Goal: Information Seeking & Learning: Find contact information

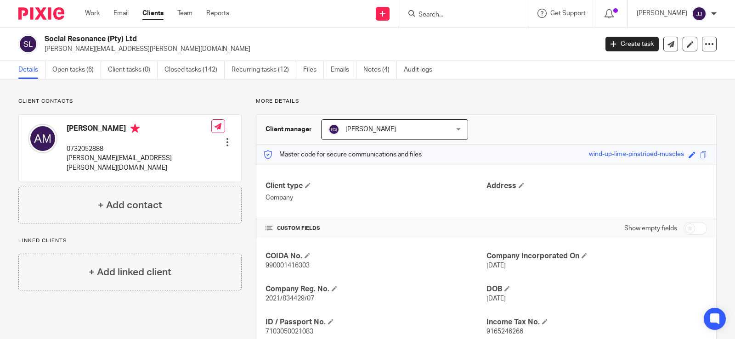
click at [291, 299] on span "2021/834429/07" at bounding box center [289, 299] width 49 height 6
copy span "834429"
click at [121, 158] on p "alison.mccallum@social-resonance.com" at bounding box center [139, 163] width 145 height 19
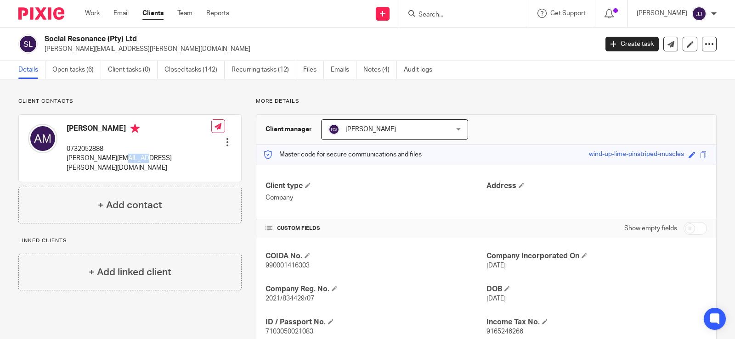
click at [121, 158] on p "alison.mccallum@social-resonance.com" at bounding box center [139, 163] width 145 height 19
copy div "alison.mccallum@social-resonance.com"
drag, startPoint x: 116, startPoint y: 145, endPoint x: 79, endPoint y: 147, distance: 37.8
click at [79, 147] on p "0732052888" at bounding box center [139, 149] width 145 height 9
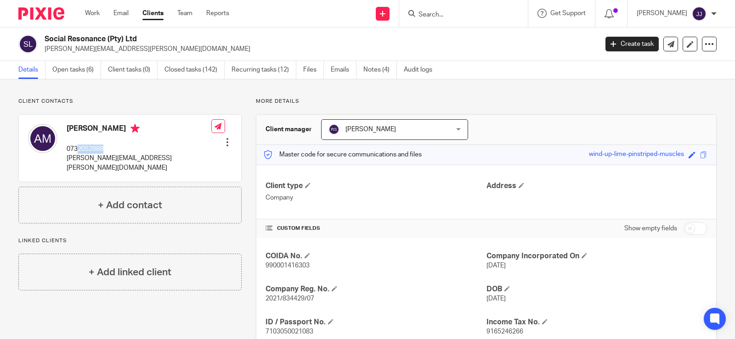
copy p "2052888"
click at [463, 18] on div at bounding box center [463, 13] width 129 height 27
click at [463, 16] on input "Search" at bounding box center [458, 15] width 83 height 8
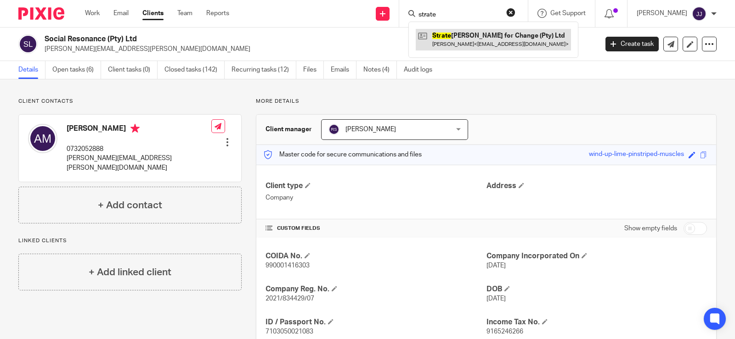
type input "strate"
click at [504, 30] on link at bounding box center [493, 39] width 155 height 21
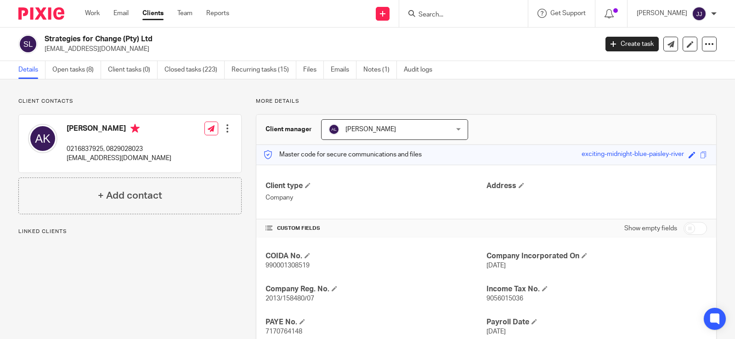
click at [293, 299] on span "2013/158480/07" at bounding box center [289, 299] width 49 height 6
copy span "158480"
click at [102, 158] on p "[EMAIL_ADDRESS][DOMAIN_NAME]" at bounding box center [119, 158] width 105 height 9
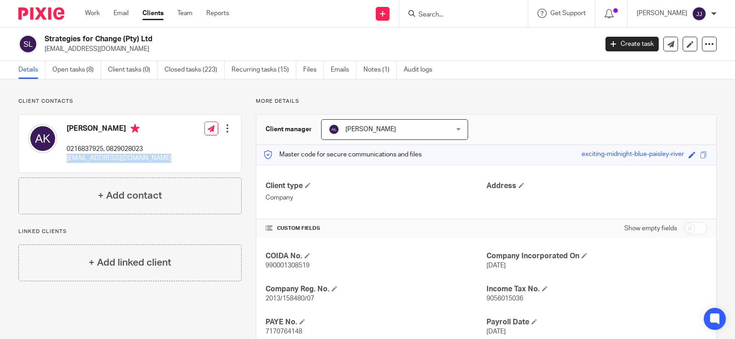
click at [102, 158] on p "[EMAIL_ADDRESS][DOMAIN_NAME]" at bounding box center [119, 158] width 105 height 9
copy div "[EMAIL_ADDRESS][DOMAIN_NAME]"
drag, startPoint x: 153, startPoint y: 148, endPoint x: 118, endPoint y: 148, distance: 34.9
click at [118, 148] on div "[PERSON_NAME] 0216837925, 0829028023 [EMAIL_ADDRESS][DOMAIN_NAME] Edit contact …" at bounding box center [130, 144] width 222 height 58
copy p "9028023"
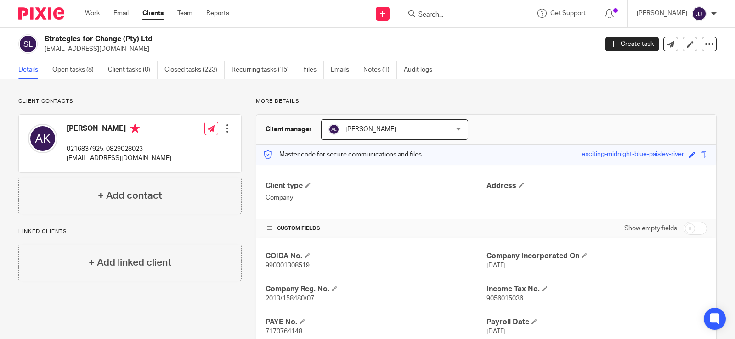
drag, startPoint x: 145, startPoint y: 172, endPoint x: 134, endPoint y: 162, distance: 14.6
click at [144, 171] on div "[PERSON_NAME] 0216837925, 0829028023 [EMAIL_ADDRESS][DOMAIN_NAME] Edit contact …" at bounding box center [130, 144] width 222 height 58
drag, startPoint x: 104, startPoint y: 148, endPoint x: 79, endPoint y: 149, distance: 24.8
click at [79, 149] on p "0216837925, 0829028023" at bounding box center [119, 149] width 105 height 9
copy p "6837925"
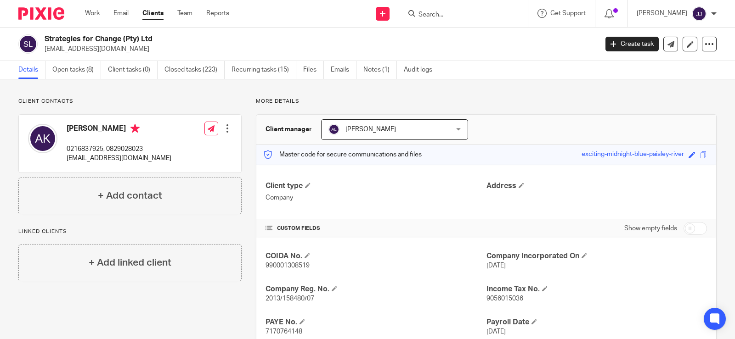
click at [429, 11] on input "Search" at bounding box center [458, 15] width 83 height 8
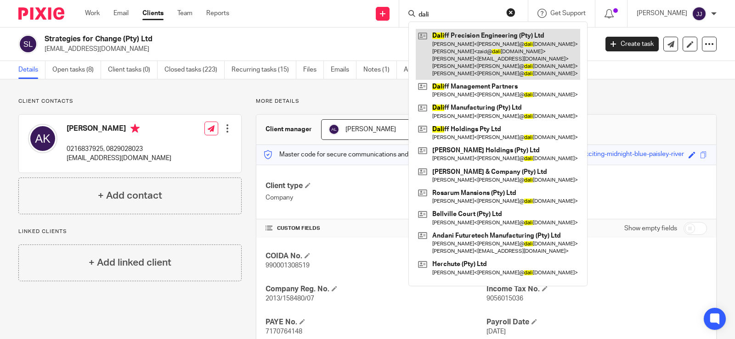
type input "dali"
click at [440, 52] on link at bounding box center [498, 54] width 164 height 51
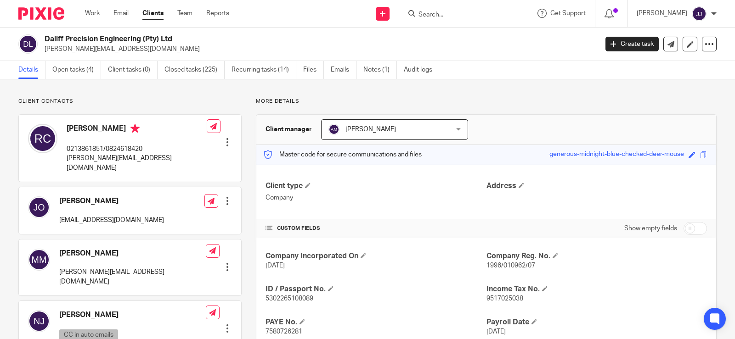
click at [509, 266] on span "1996/010962/07" at bounding box center [510, 266] width 49 height 6
copy span "010962"
click at [97, 161] on p "rowland@daliff.co.za" at bounding box center [137, 163] width 140 height 19
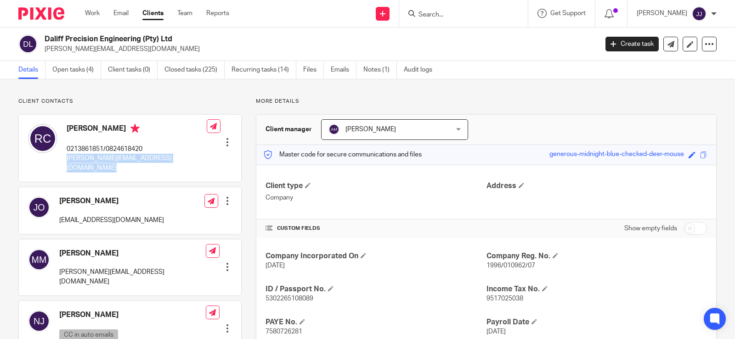
click at [97, 161] on p "rowland@daliff.co.za" at bounding box center [137, 163] width 140 height 19
copy div "rowland@daliff.co.za"
drag, startPoint x: 153, startPoint y: 147, endPoint x: 118, endPoint y: 152, distance: 34.9
click at [118, 152] on div "Rowland Chute 0213861851/0824618420 rowland@daliff.co.za Edit contact Create cl…" at bounding box center [130, 148] width 222 height 67
copy p "4618420"
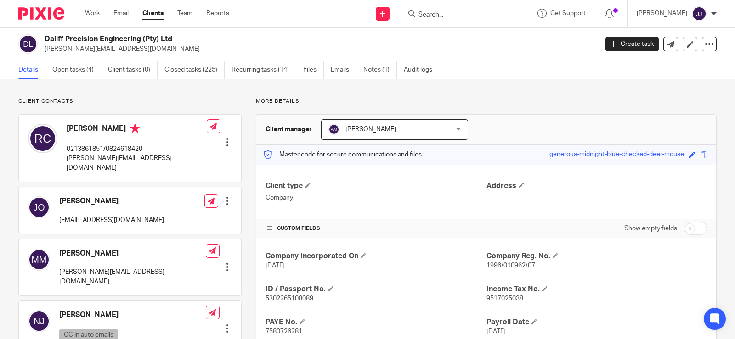
click at [449, 13] on input "Search" at bounding box center [458, 15] width 83 height 8
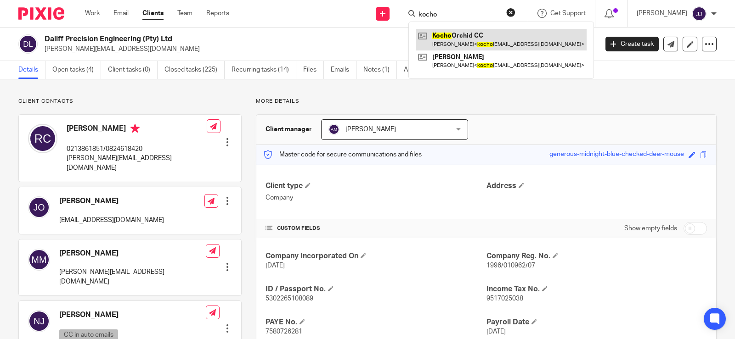
type input "kocho"
click at [445, 35] on link at bounding box center [501, 39] width 171 height 21
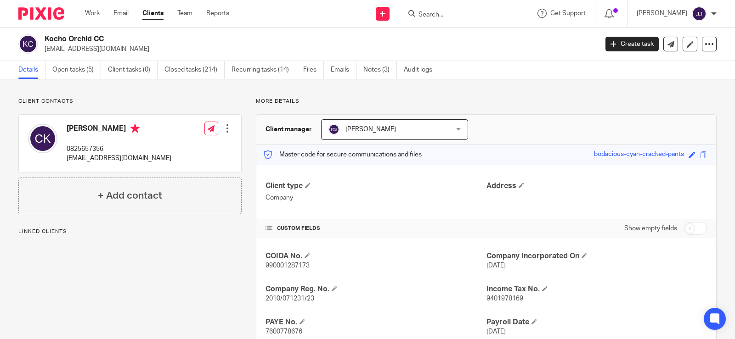
click at [293, 302] on span "2010/071231/23" at bounding box center [289, 299] width 49 height 6
copy span "071231"
click at [74, 157] on p "kochoorchid@gmail.com" at bounding box center [119, 158] width 105 height 9
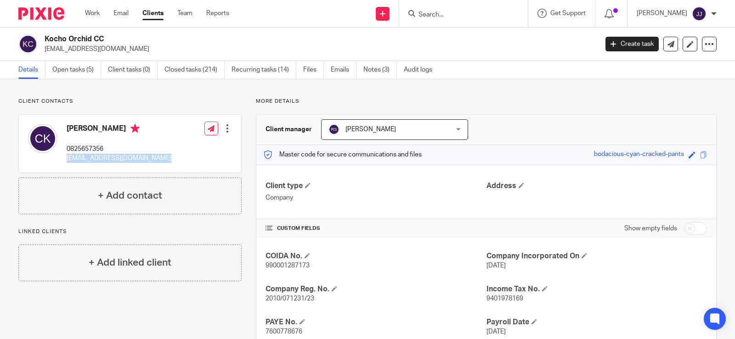
click at [74, 157] on p "kochoorchid@gmail.com" at bounding box center [119, 158] width 105 height 9
copy div "kochoorchid@gmail.com"
drag, startPoint x: 103, startPoint y: 147, endPoint x: 78, endPoint y: 148, distance: 25.3
click at [78, 148] on p "0825657356" at bounding box center [119, 149] width 105 height 9
copy p "5657356"
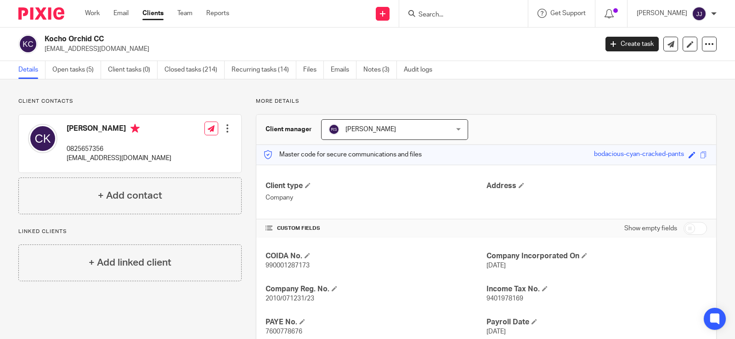
click at [451, 15] on input "Search" at bounding box center [458, 15] width 83 height 8
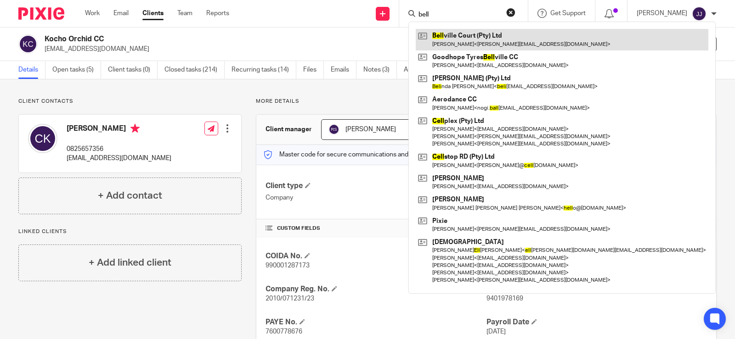
type input "bell"
click at [473, 40] on link at bounding box center [562, 39] width 293 height 21
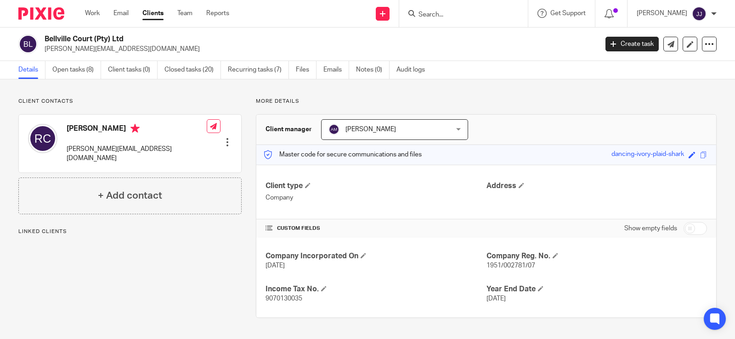
click at [507, 265] on span "1951/002781/07" at bounding box center [510, 266] width 49 height 6
copy span "002781"
click at [89, 147] on p "rowland@daliff.co.za" at bounding box center [137, 154] width 140 height 19
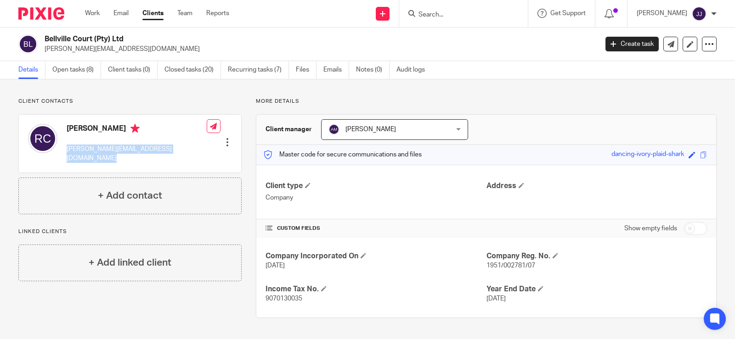
click at [89, 147] on p "rowland@daliff.co.za" at bounding box center [137, 154] width 140 height 19
copy div "rowland@daliff.co.za"
click at [431, 12] on input "Search" at bounding box center [458, 15] width 83 height 8
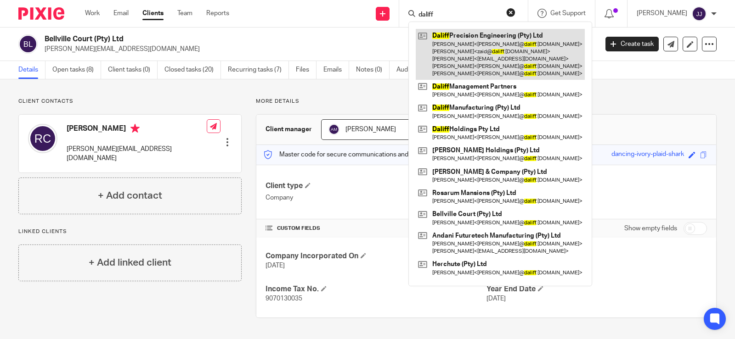
type input "daliff"
click at [457, 46] on link at bounding box center [500, 54] width 169 height 51
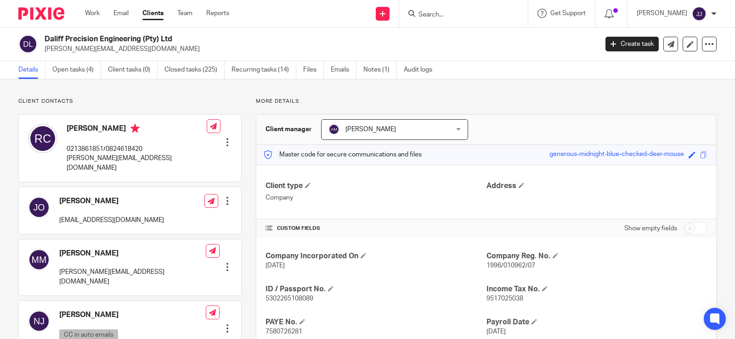
click at [505, 268] on span "1996/010962/07" at bounding box center [510, 266] width 49 height 6
drag, startPoint x: 505, startPoint y: 268, endPoint x: 336, endPoint y: 270, distance: 168.6
click at [387, 283] on div "Company Incorporated On 19 Aug 1996 Company Reg. No. 1996/010962/07 ID / Passpo…" at bounding box center [486, 327] width 460 height 179
drag, startPoint x: 146, startPoint y: 148, endPoint x: 118, endPoint y: 150, distance: 27.6
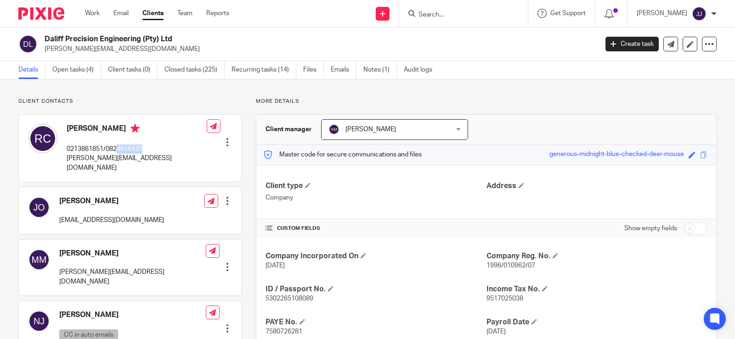
click at [118, 150] on div "Rowland Chute 0213861851/0824618420 rowland@daliff.co.za Edit contact Create cl…" at bounding box center [130, 148] width 222 height 67
copy p "4618420"
click at [451, 10] on form at bounding box center [466, 13] width 98 height 11
drag, startPoint x: 452, startPoint y: 18, endPoint x: 447, endPoint y: 7, distance: 11.5
click at [452, 18] on input "Search" at bounding box center [458, 15] width 83 height 8
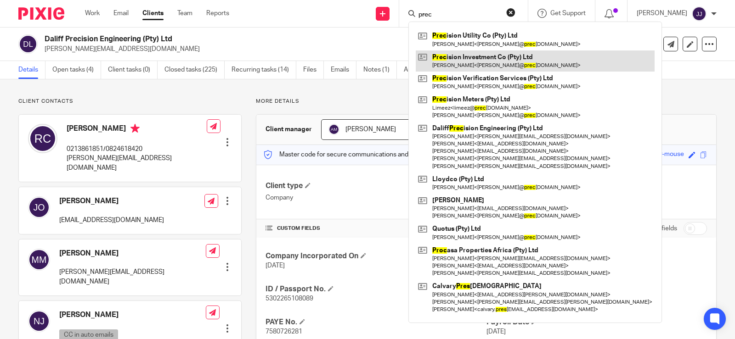
type input "prec"
click at [479, 58] on link at bounding box center [535, 61] width 239 height 21
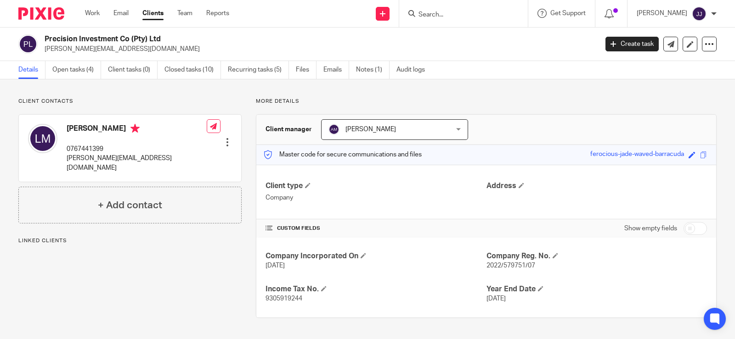
click at [507, 267] on span "2022/579751/07" at bounding box center [510, 266] width 49 height 6
click at [508, 267] on span "2022/579751/07" at bounding box center [510, 266] width 49 height 6
copy span "579751"
click at [82, 155] on p "[PERSON_NAME][EMAIL_ADDRESS][DOMAIN_NAME]" at bounding box center [137, 163] width 140 height 19
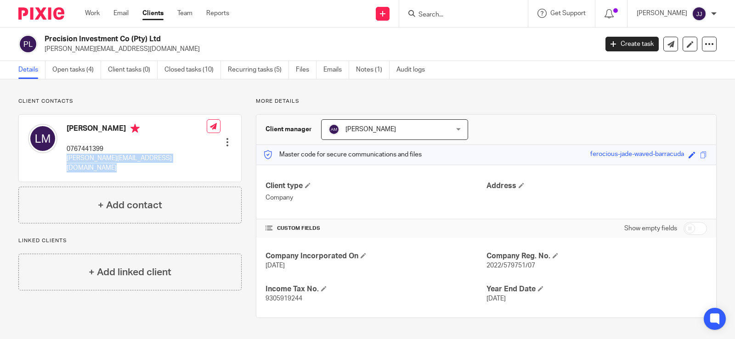
click at [82, 155] on p "[PERSON_NAME][EMAIL_ADDRESS][DOMAIN_NAME]" at bounding box center [137, 163] width 140 height 19
copy div "[PERSON_NAME][EMAIL_ADDRESS][DOMAIN_NAME]"
drag, startPoint x: 111, startPoint y: 145, endPoint x: 79, endPoint y: 148, distance: 32.3
click at [79, 148] on p "0767441399" at bounding box center [137, 149] width 140 height 9
copy p "7441399"
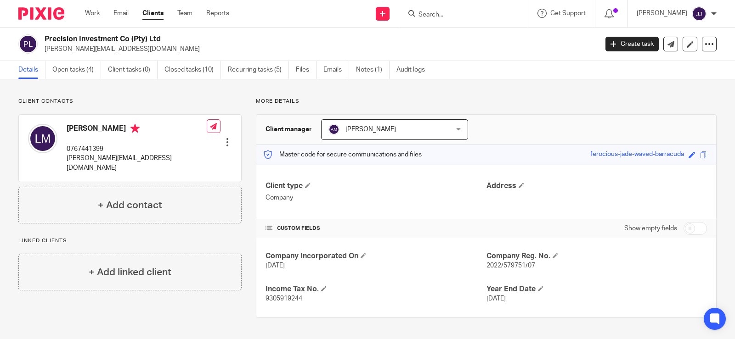
click at [441, 18] on input "Search" at bounding box center [458, 15] width 83 height 8
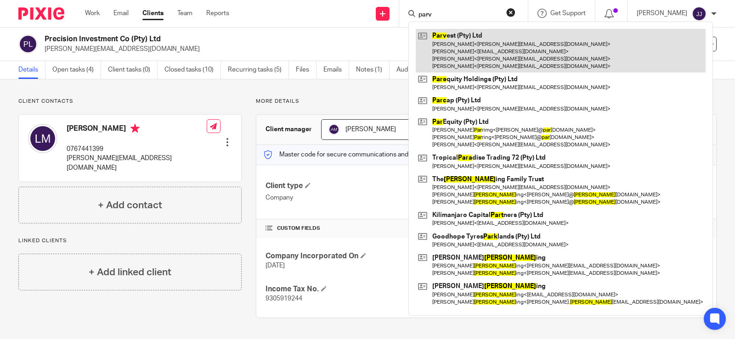
type input "parv"
click at [484, 43] on link at bounding box center [561, 51] width 290 height 44
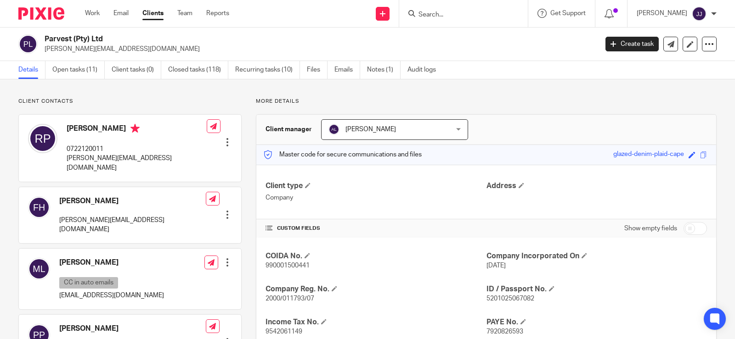
click at [293, 299] on span "2000/011793/07" at bounding box center [289, 299] width 49 height 6
copy span "011793"
click at [108, 158] on p "robert@parring.co.za" at bounding box center [137, 163] width 140 height 19
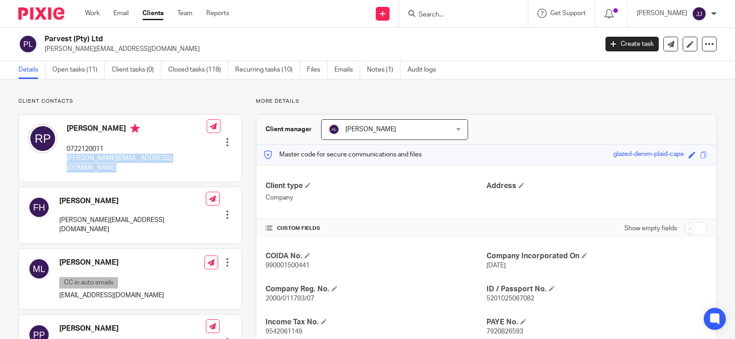
click at [108, 158] on p "robert@parring.co.za" at bounding box center [137, 163] width 140 height 19
copy div "robert@parring.co.za"
drag, startPoint x: 113, startPoint y: 147, endPoint x: 79, endPoint y: 147, distance: 34.0
click at [79, 147] on p "0722120011" at bounding box center [137, 149] width 140 height 9
copy p "2120011"
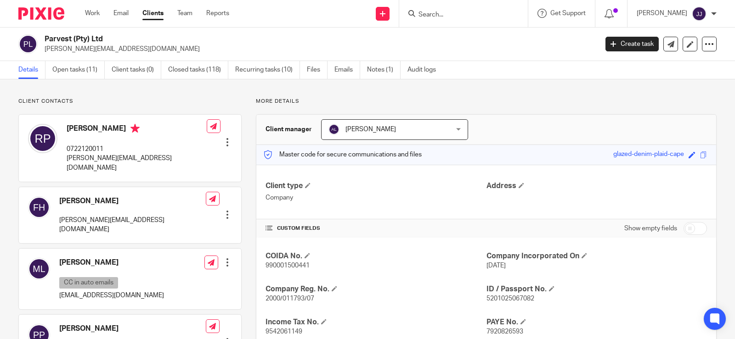
click at [445, 11] on input "Search" at bounding box center [458, 15] width 83 height 8
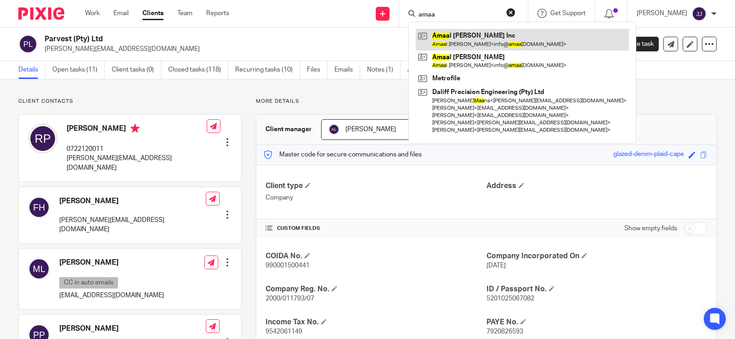
type input "amaa"
click at [462, 37] on link at bounding box center [522, 39] width 213 height 21
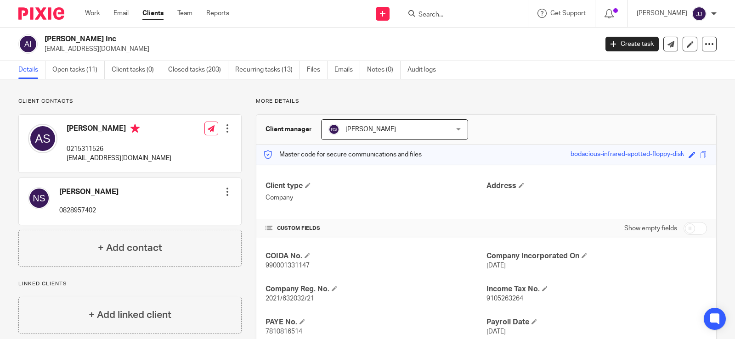
click at [295, 298] on span "2021/632032/21" at bounding box center [289, 299] width 49 height 6
copy span "632032"
click at [81, 159] on p "info@amaalschroeder.com" at bounding box center [119, 158] width 105 height 9
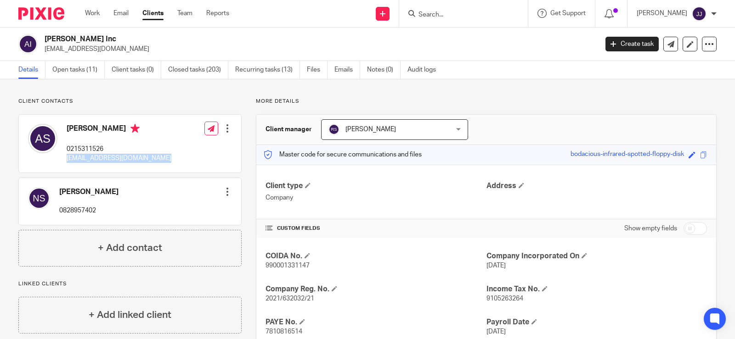
click at [81, 159] on p "info@amaalschroeder.com" at bounding box center [119, 158] width 105 height 9
copy div "info@amaalschroeder.com"
drag, startPoint x: 113, startPoint y: 147, endPoint x: 79, endPoint y: 152, distance: 34.0
click at [79, 152] on p "0215311526" at bounding box center [119, 149] width 105 height 9
copy p "5311526"
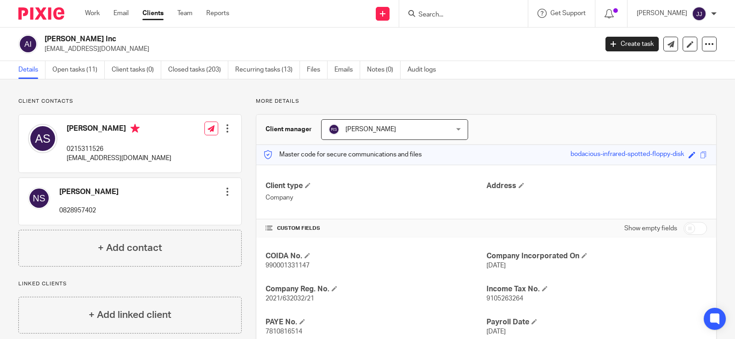
drag, startPoint x: 427, startPoint y: 10, endPoint x: 428, endPoint y: 15, distance: 4.6
click at [427, 11] on form at bounding box center [466, 13] width 98 height 11
click at [428, 15] on input "Search" at bounding box center [458, 15] width 83 height 8
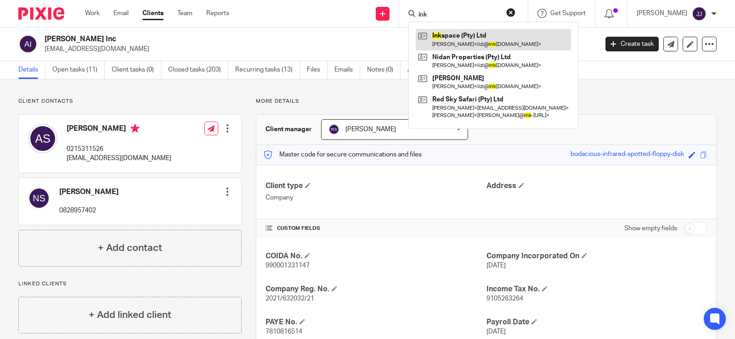
type input "ink"
click at [468, 33] on link at bounding box center [493, 39] width 155 height 21
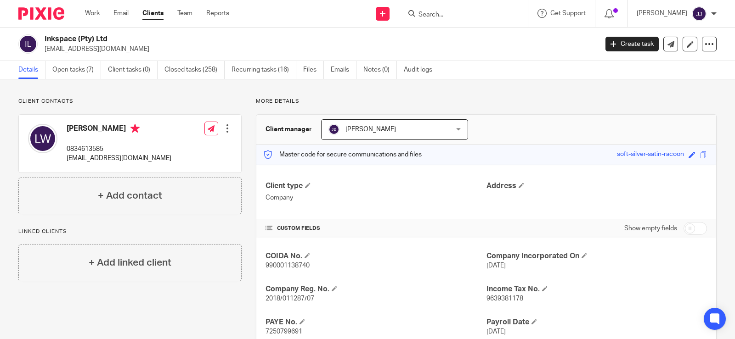
click at [293, 296] on span "2018/011287/07" at bounding box center [289, 299] width 49 height 6
copy span "011287"
click at [77, 68] on link "Open tasks (7)" at bounding box center [76, 70] width 49 height 18
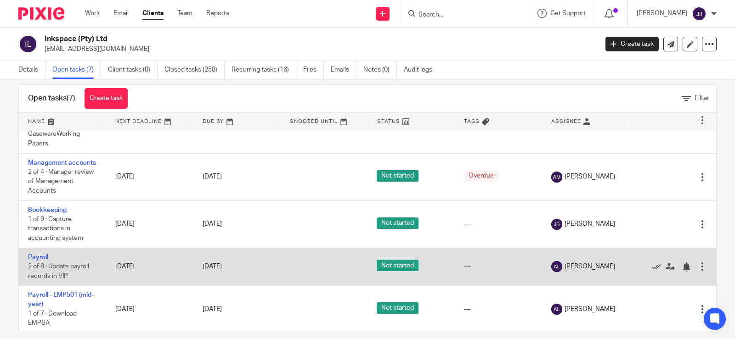
scroll to position [26, 0]
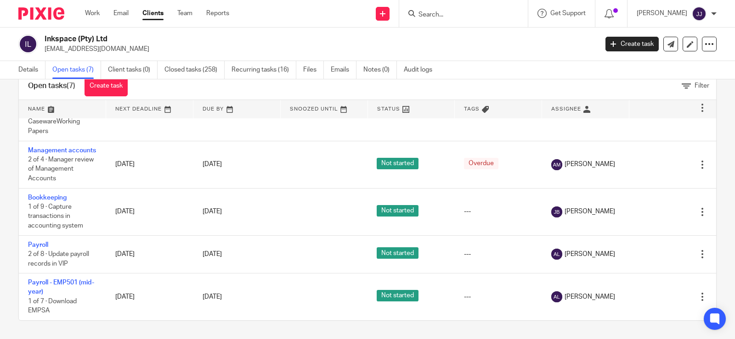
click at [453, 16] on input "Search" at bounding box center [458, 15] width 83 height 8
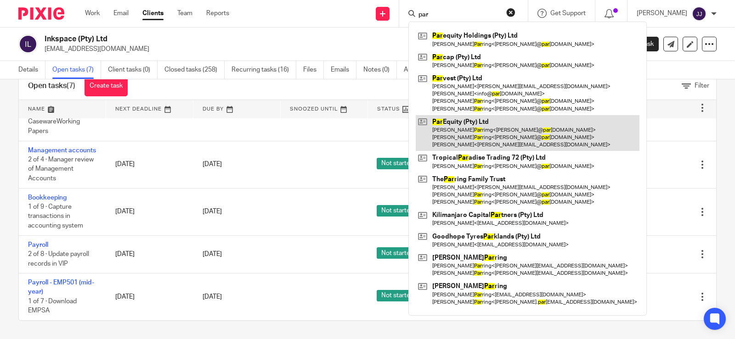
type input "par"
click at [455, 130] on link at bounding box center [528, 133] width 224 height 36
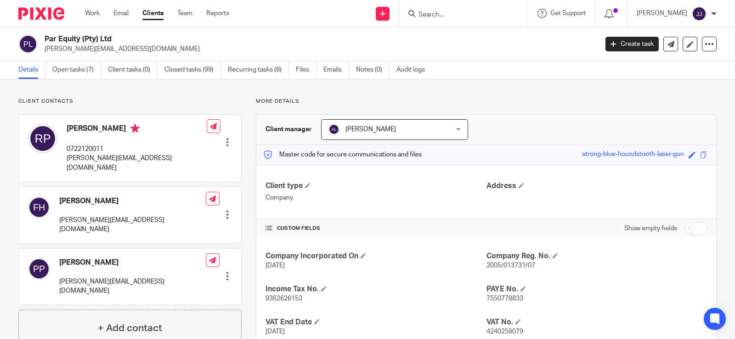
click at [514, 270] on p "2005/013731/07" at bounding box center [596, 265] width 220 height 9
copy span "013731"
click at [95, 162] on p "[PERSON_NAME][EMAIL_ADDRESS][DOMAIN_NAME]" at bounding box center [137, 163] width 140 height 19
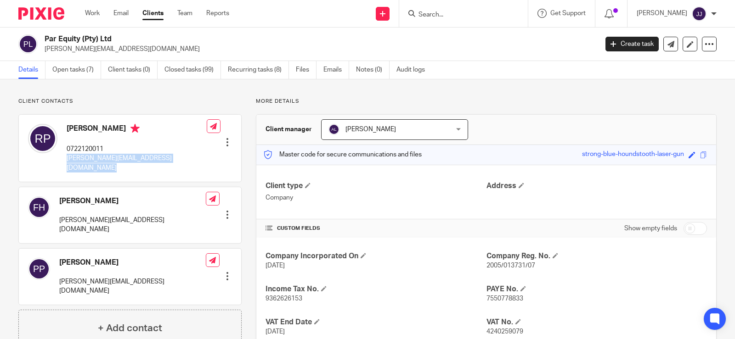
click at [95, 162] on p "[PERSON_NAME][EMAIL_ADDRESS][DOMAIN_NAME]" at bounding box center [137, 163] width 140 height 19
copy div "robert@parring.co.za"
drag, startPoint x: 109, startPoint y: 147, endPoint x: 78, endPoint y: 149, distance: 30.9
click at [78, 149] on p "0722120011" at bounding box center [137, 149] width 140 height 9
copy p "2120011"
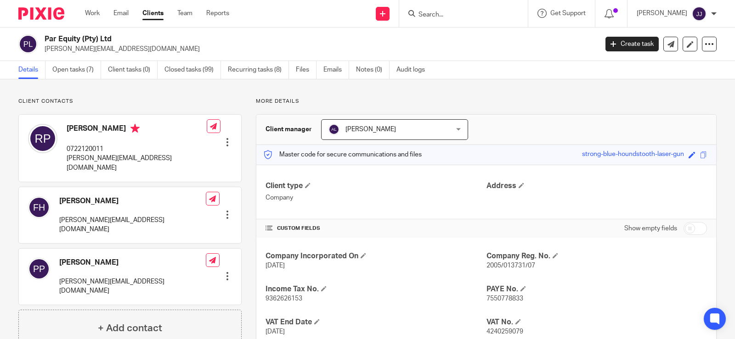
click at [461, 16] on input "Search" at bounding box center [458, 15] width 83 height 8
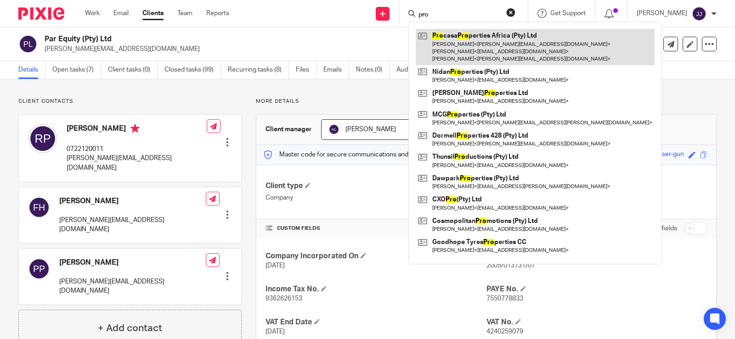
type input "pro"
click at [468, 39] on link at bounding box center [535, 47] width 239 height 36
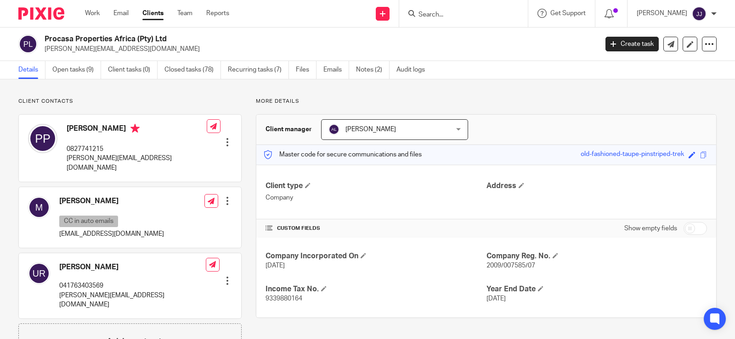
click at [510, 265] on span "2009/007585/07" at bounding box center [510, 266] width 49 height 6
copy span "007585"
click at [105, 156] on p "patrick@parring.co.za" at bounding box center [137, 163] width 140 height 19
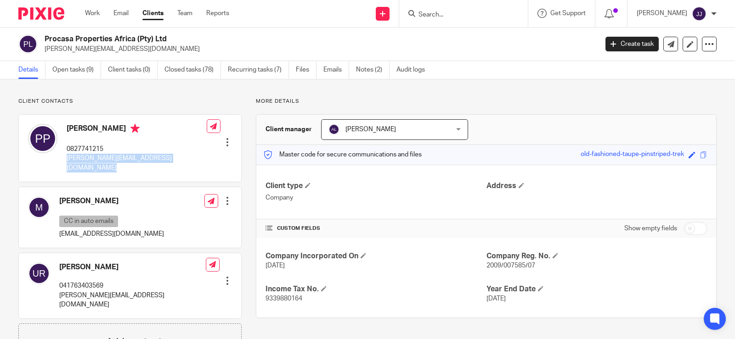
click at [105, 156] on p "patrick@parring.co.za" at bounding box center [137, 163] width 140 height 19
copy div "patrick@parring.co.za"
drag, startPoint x: 117, startPoint y: 148, endPoint x: 79, endPoint y: 148, distance: 37.7
click at [79, 148] on p "0827741215" at bounding box center [137, 149] width 140 height 9
copy p "7741215"
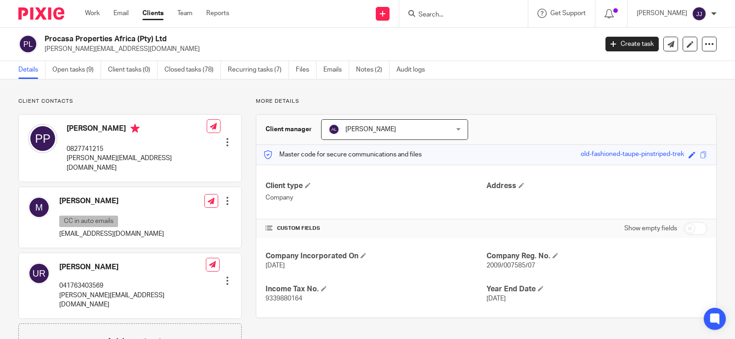
click at [422, 15] on input "Search" at bounding box center [458, 15] width 83 height 8
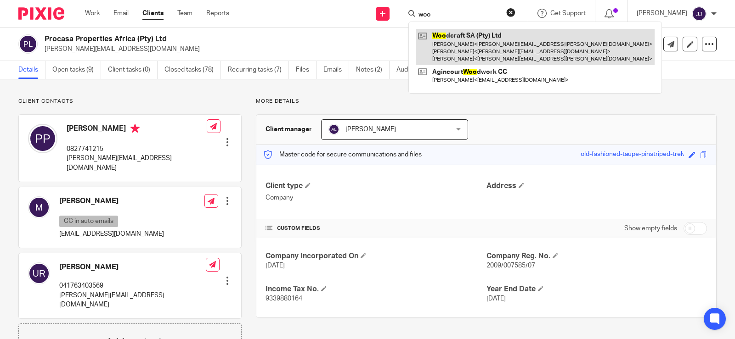
type input "woo"
click at [461, 49] on link at bounding box center [535, 47] width 239 height 36
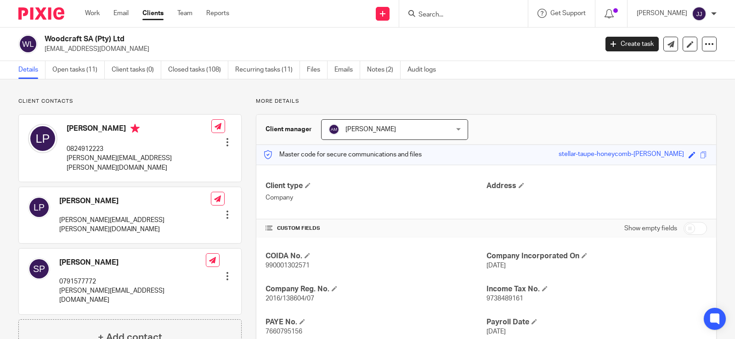
click at [290, 297] on span "2016/138604/07" at bounding box center [289, 299] width 49 height 6
copy span "138604"
click at [106, 160] on p "[PERSON_NAME][EMAIL_ADDRESS][PERSON_NAME][DOMAIN_NAME]" at bounding box center [139, 163] width 145 height 19
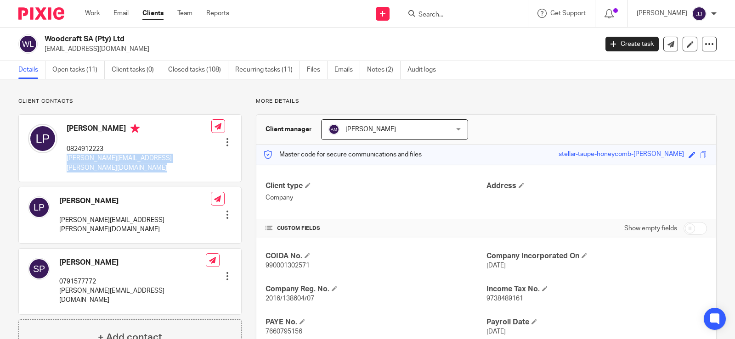
click at [106, 160] on p "[PERSON_NAME][EMAIL_ADDRESS][PERSON_NAME][DOMAIN_NAME]" at bounding box center [139, 163] width 145 height 19
copy div "[PERSON_NAME][EMAIL_ADDRESS][PERSON_NAME][DOMAIN_NAME]"
drag, startPoint x: 107, startPoint y: 147, endPoint x: 79, endPoint y: 149, distance: 28.1
click at [79, 149] on p "0824912223" at bounding box center [139, 149] width 145 height 9
copy p "4912223"
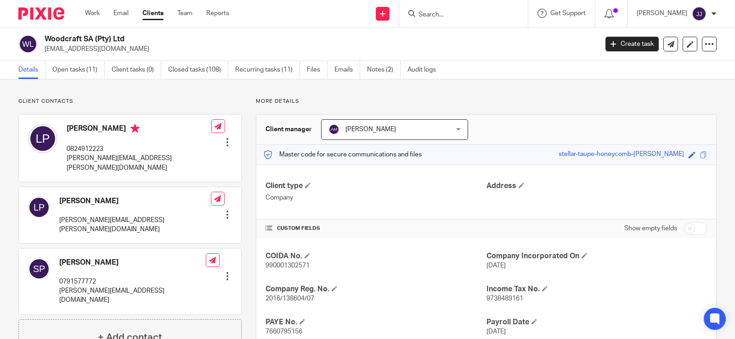
click at [448, 13] on input "Search" at bounding box center [458, 15] width 83 height 8
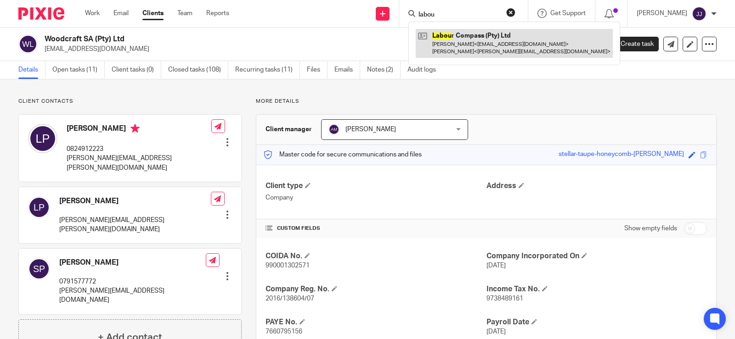
type input "labou"
click at [473, 53] on link at bounding box center [514, 43] width 197 height 28
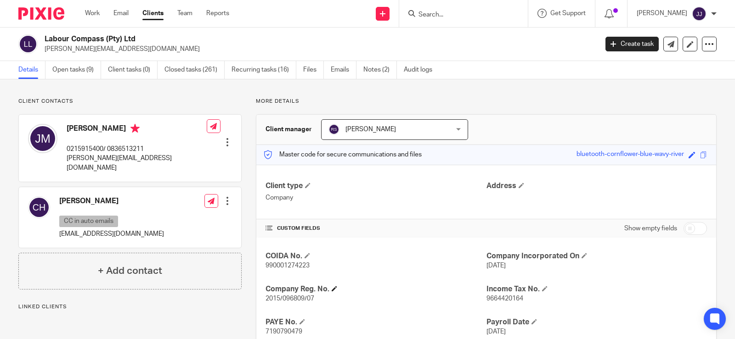
click at [286, 292] on h4 "Company Reg. No." at bounding box center [375, 290] width 220 height 10
click at [289, 303] on p "2015/096809/07" at bounding box center [375, 298] width 220 height 9
copy span "096809"
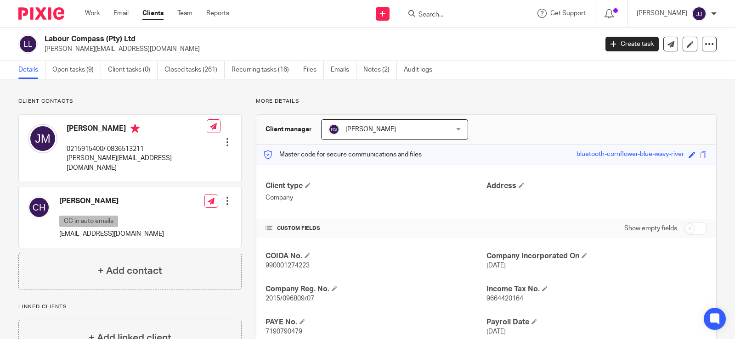
click at [88, 156] on p "[PERSON_NAME][EMAIL_ADDRESS][DOMAIN_NAME]" at bounding box center [137, 163] width 140 height 19
copy div "[PERSON_NAME][EMAIL_ADDRESS][DOMAIN_NAME]"
drag, startPoint x: 151, startPoint y: 148, endPoint x: 120, endPoint y: 148, distance: 30.3
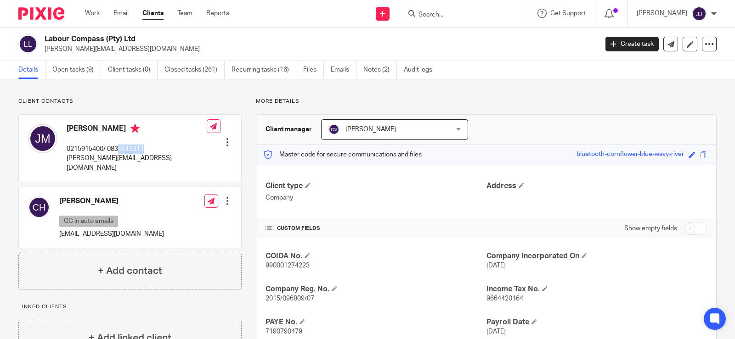
click at [120, 148] on div "Jerome Mausling 0215915400/ 0836513211 jerome@arms.capetown Edit contact Create…" at bounding box center [130, 148] width 222 height 67
copy p "6513211"
click at [425, 11] on input "Search" at bounding box center [458, 15] width 83 height 8
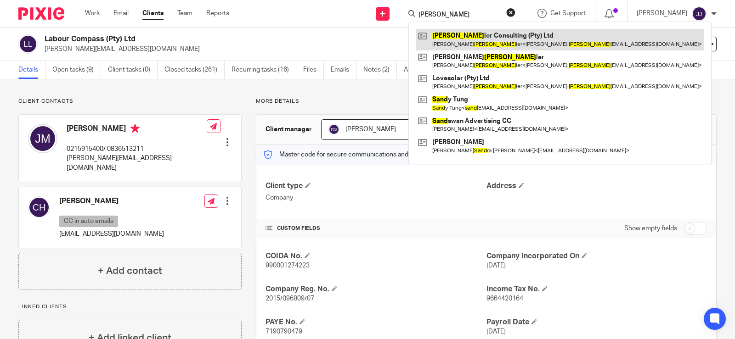
type input "shand"
click at [436, 42] on link at bounding box center [560, 39] width 288 height 21
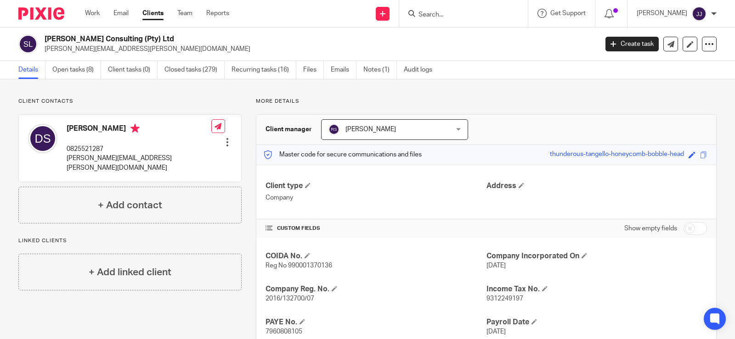
click at [294, 299] on span "2016/132700/07" at bounding box center [289, 299] width 49 height 6
click at [295, 299] on span "2016/132700/07" at bounding box center [289, 299] width 49 height 6
copy span "132700"
click at [142, 157] on p "david.shandler@planet.capital" at bounding box center [139, 163] width 145 height 19
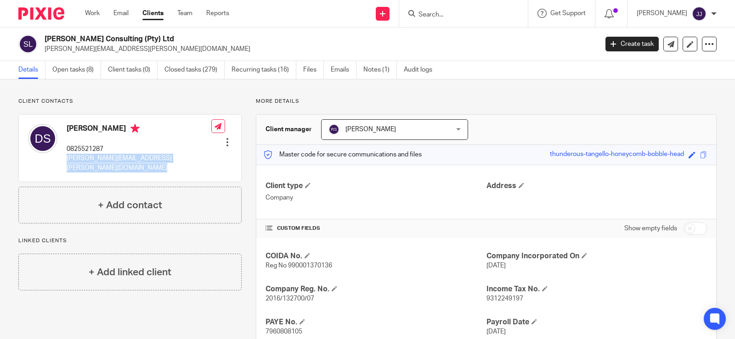
click at [144, 158] on p "david.shandler@planet.capital" at bounding box center [139, 163] width 145 height 19
copy div "david.shandler@planet.capital"
drag, startPoint x: 106, startPoint y: 147, endPoint x: 80, endPoint y: 149, distance: 25.8
click at [80, 149] on p "0825521287" at bounding box center [139, 149] width 145 height 9
click at [124, 148] on p "0825521287" at bounding box center [139, 149] width 145 height 9
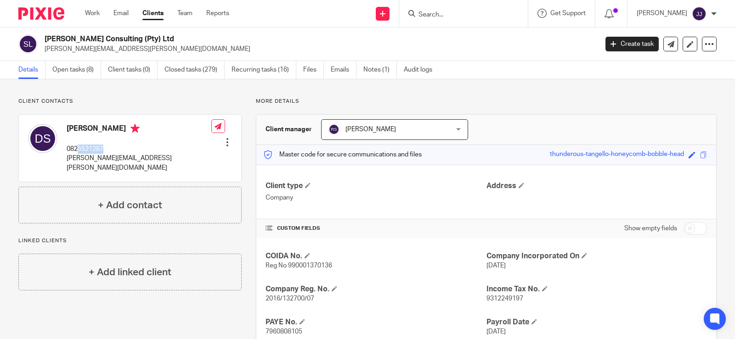
drag, startPoint x: 120, startPoint y: 148, endPoint x: 79, endPoint y: 151, distance: 41.0
click at [79, 151] on p "0825521287" at bounding box center [139, 149] width 145 height 9
copy p "5521287"
click at [428, 9] on form at bounding box center [466, 13] width 98 height 11
click at [437, 17] on input "Search" at bounding box center [458, 15] width 83 height 8
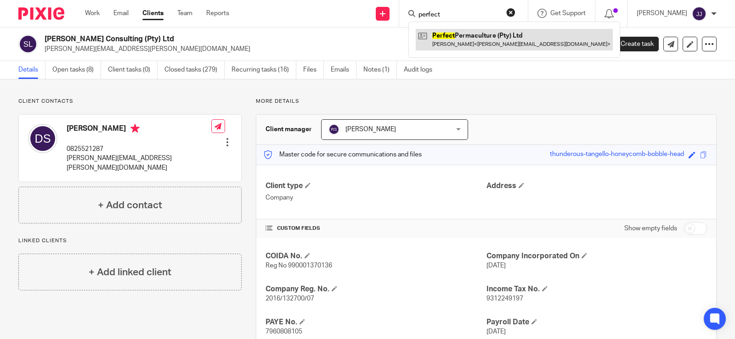
type input "perfect"
click at [456, 36] on link at bounding box center [514, 39] width 197 height 21
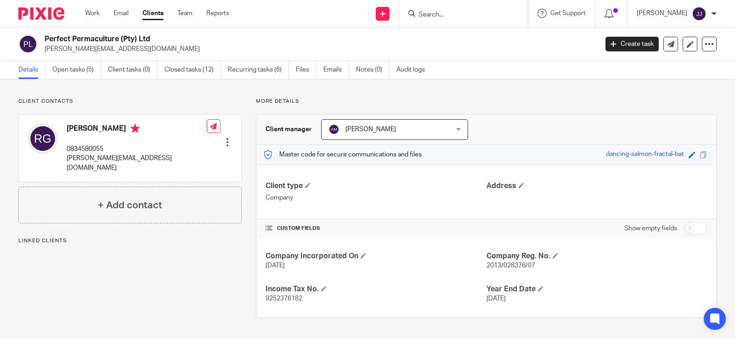
click at [502, 266] on span "2013/028376/07" at bounding box center [510, 266] width 49 height 6
copy span "028376"
click at [129, 163] on p "[PERSON_NAME][EMAIL_ADDRESS][DOMAIN_NAME]" at bounding box center [137, 163] width 140 height 19
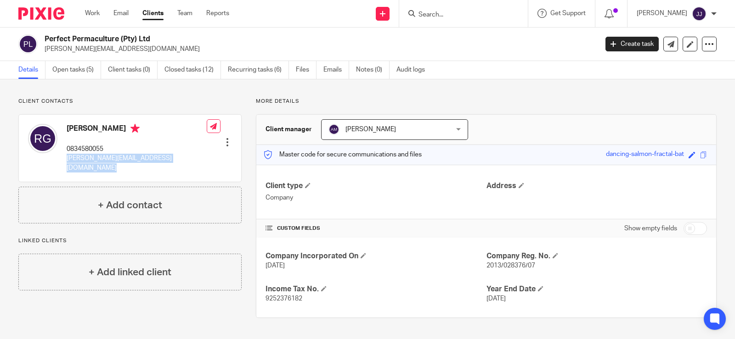
click at [128, 163] on p "[PERSON_NAME][EMAIL_ADDRESS][DOMAIN_NAME]" at bounding box center [137, 163] width 140 height 19
copy div "[PERSON_NAME][EMAIL_ADDRESS][DOMAIN_NAME]"
drag, startPoint x: 107, startPoint y: 148, endPoint x: 79, endPoint y: 149, distance: 28.5
click at [79, 149] on p "0834580055" at bounding box center [137, 149] width 140 height 9
copy p "4580055"
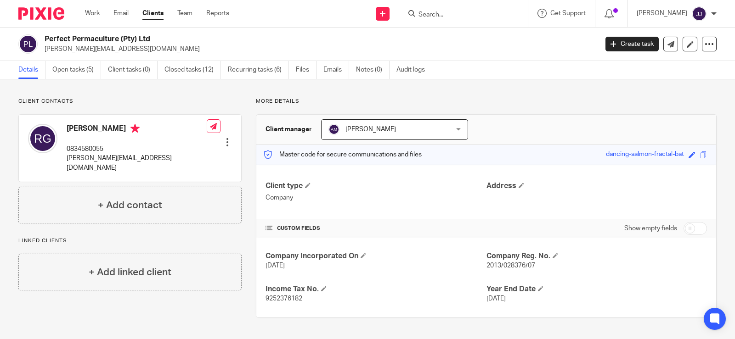
click at [421, 14] on input "Search" at bounding box center [458, 15] width 83 height 8
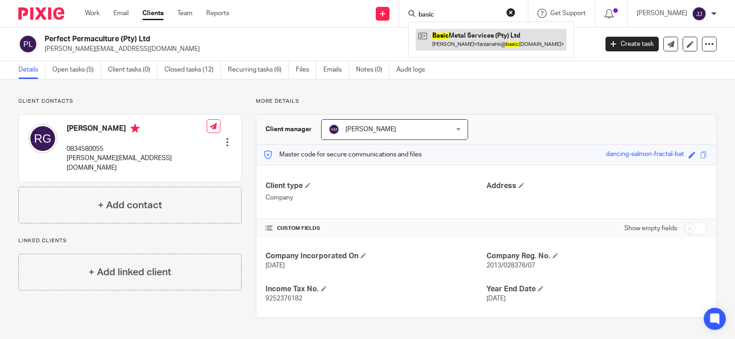
type input "basic"
click at [459, 45] on link at bounding box center [491, 39] width 151 height 21
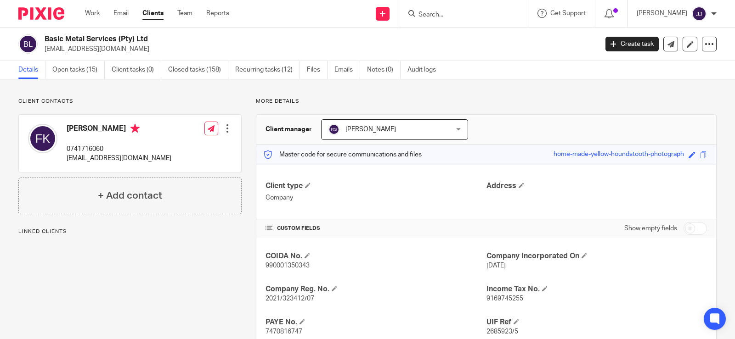
click at [287, 299] on span "2021/323412/07" at bounding box center [289, 299] width 49 height 6
copy span "323412"
click at [93, 154] on p "[EMAIL_ADDRESS][DOMAIN_NAME]" at bounding box center [119, 158] width 105 height 9
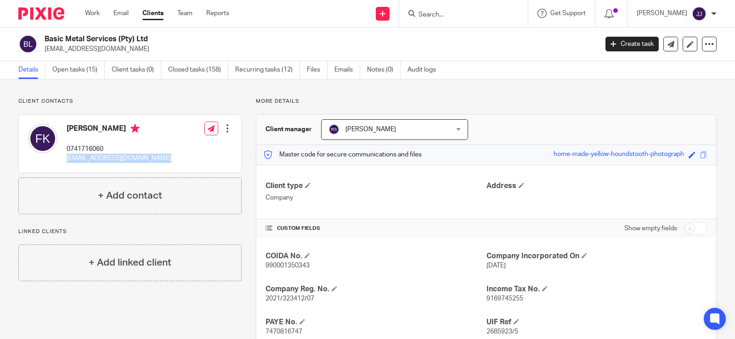
click at [93, 154] on p "farzanahk@basicmetalservices.co.za" at bounding box center [119, 158] width 105 height 9
copy div "farzanahk@basicmetalservices.co.za"
drag, startPoint x: 107, startPoint y: 148, endPoint x: 79, endPoint y: 150, distance: 28.5
click at [79, 150] on p "0741716060" at bounding box center [119, 149] width 105 height 9
copy p "1716060"
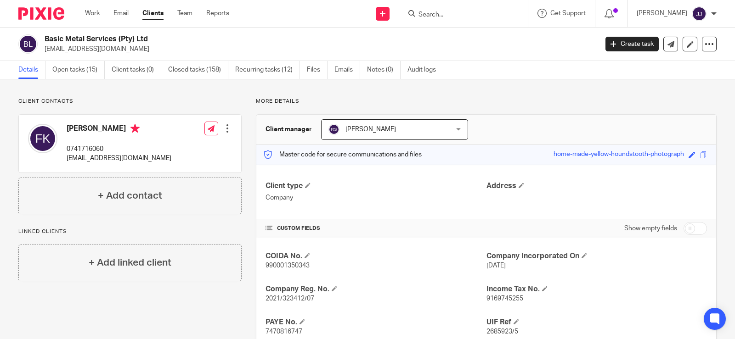
click at [437, 13] on input "Search" at bounding box center [458, 15] width 83 height 8
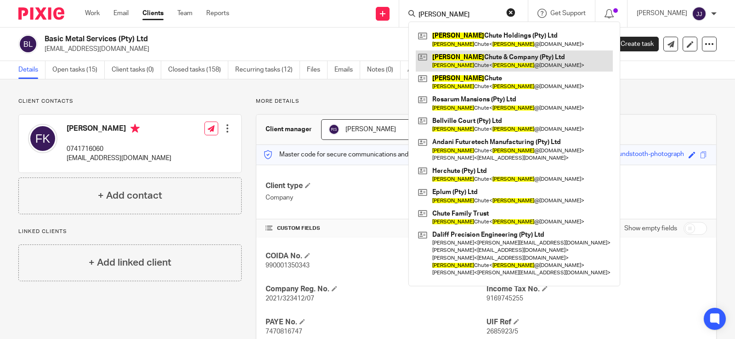
type input "rowland"
click at [469, 57] on link at bounding box center [514, 61] width 197 height 21
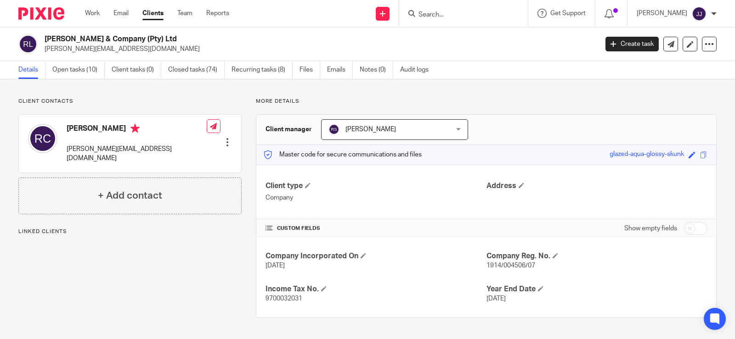
click at [509, 265] on span "1914/004506/07" at bounding box center [510, 266] width 49 height 6
copy span "004506"
click at [442, 258] on h4 "Company Incorporated On" at bounding box center [375, 257] width 220 height 10
click at [508, 274] on div "Company Incorporated On [DATE] Company Reg. No. 1914/004506/07 Income Tax No. 9…" at bounding box center [486, 278] width 460 height 80
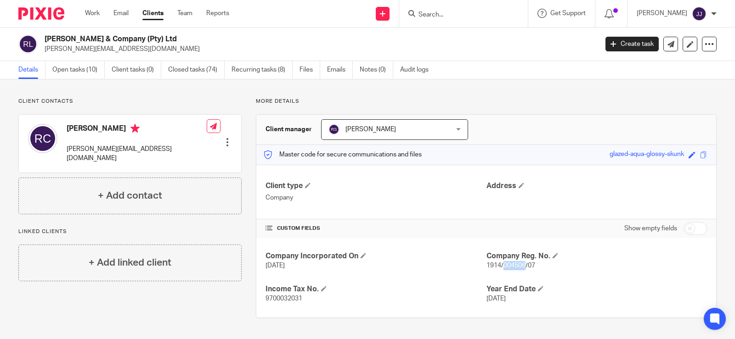
click at [508, 272] on div "Company Incorporated On [DATE] Company Reg. No. 1914/004506/07 Income Tax No. 9…" at bounding box center [486, 278] width 460 height 80
click at [505, 268] on span "1914/004506/07" at bounding box center [510, 266] width 49 height 6
